Goal: Navigation & Orientation: Find specific page/section

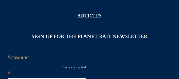
scroll to position [344, 0]
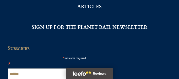
scroll to position [344, 0]
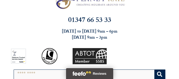
scroll to position [11, 0]
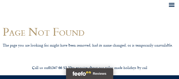
scroll to position [95, 0]
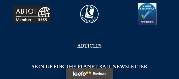
scroll to position [252, 0]
